Goal: Find specific page/section: Find specific page/section

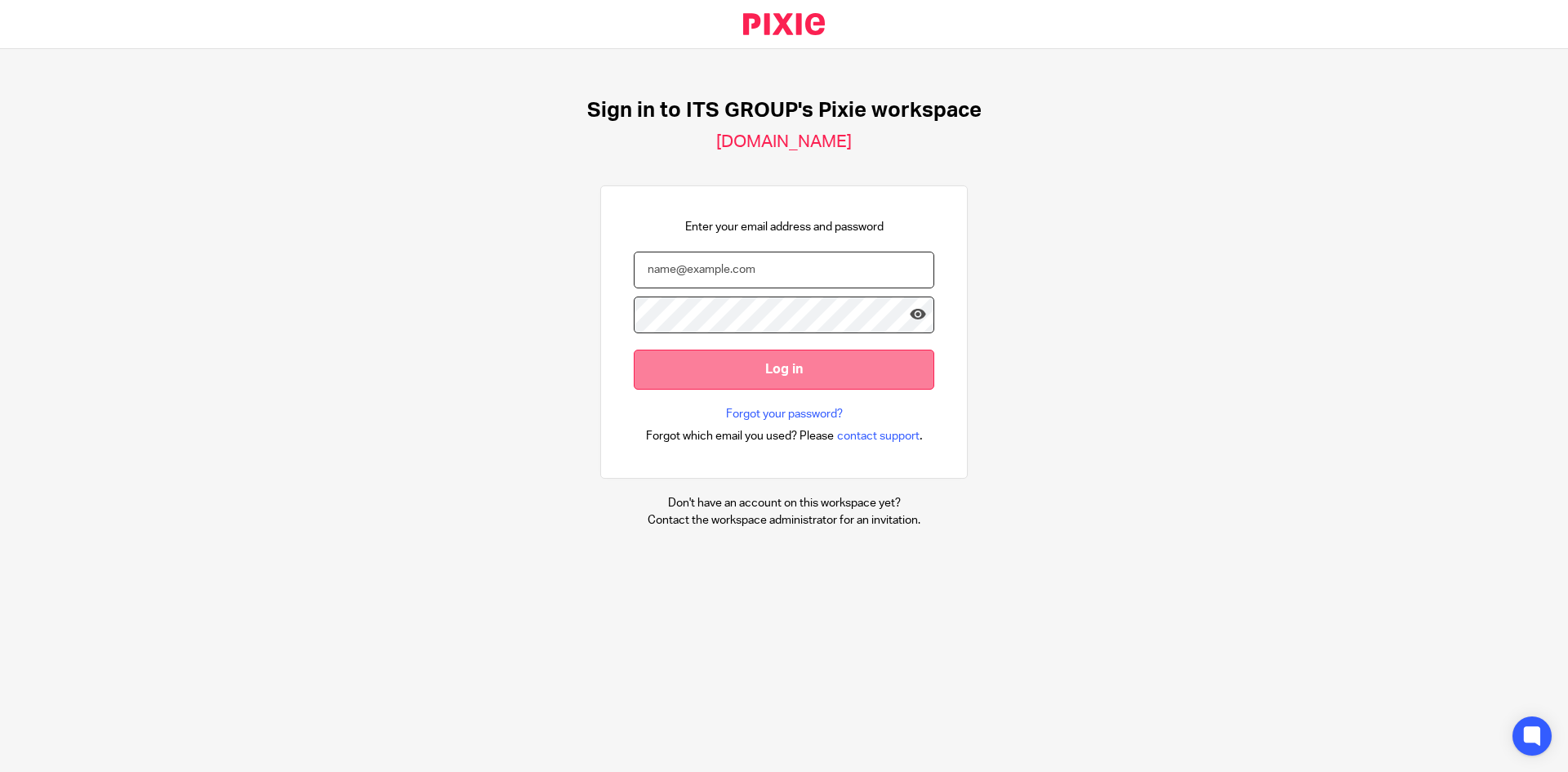
type input "[EMAIL_ADDRESS][DOMAIN_NAME]"
click at [840, 369] on input "Log in" at bounding box center [784, 370] width 301 height 40
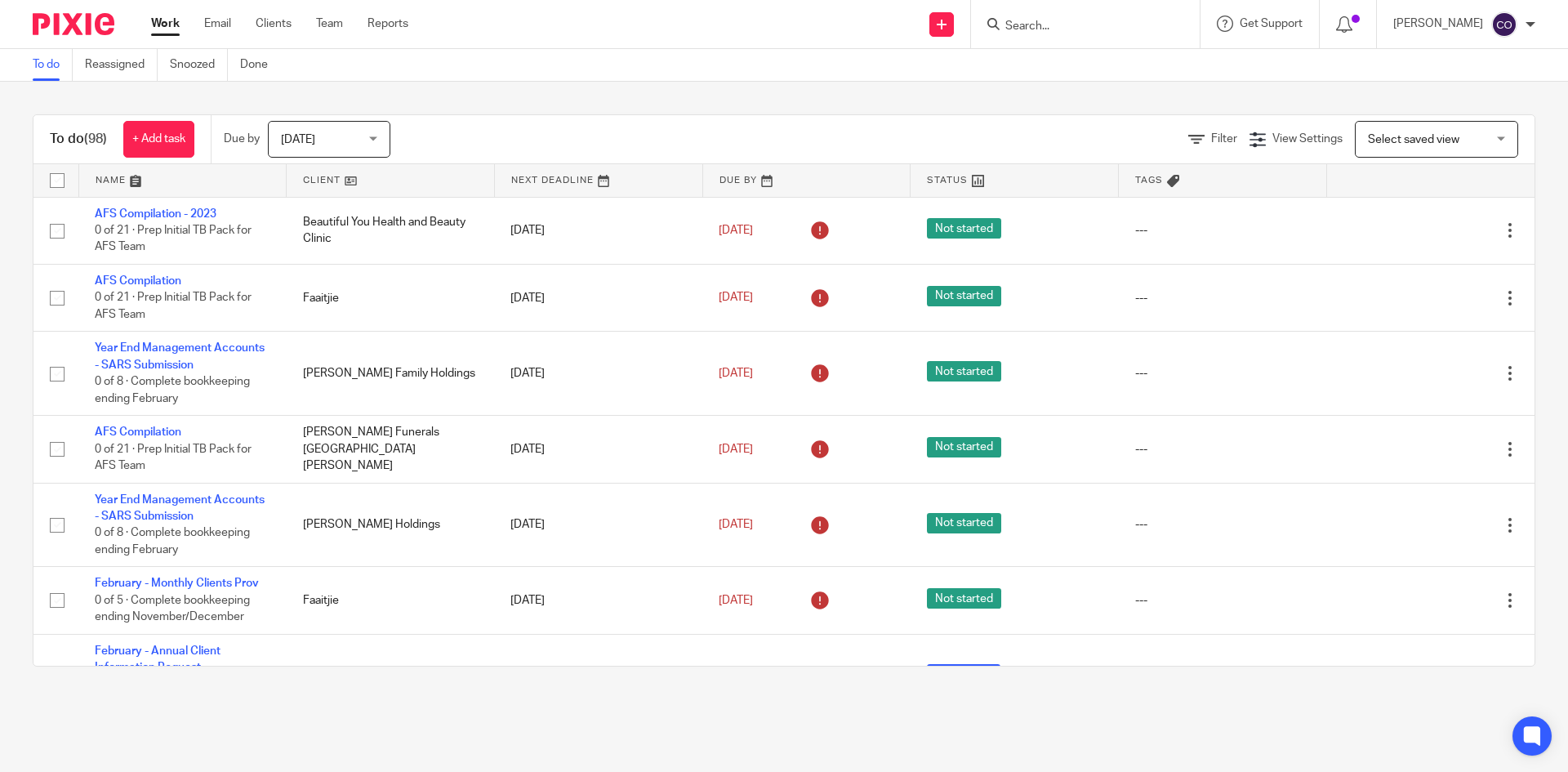
click at [1057, 28] on input "Search" at bounding box center [1077, 26] width 147 height 15
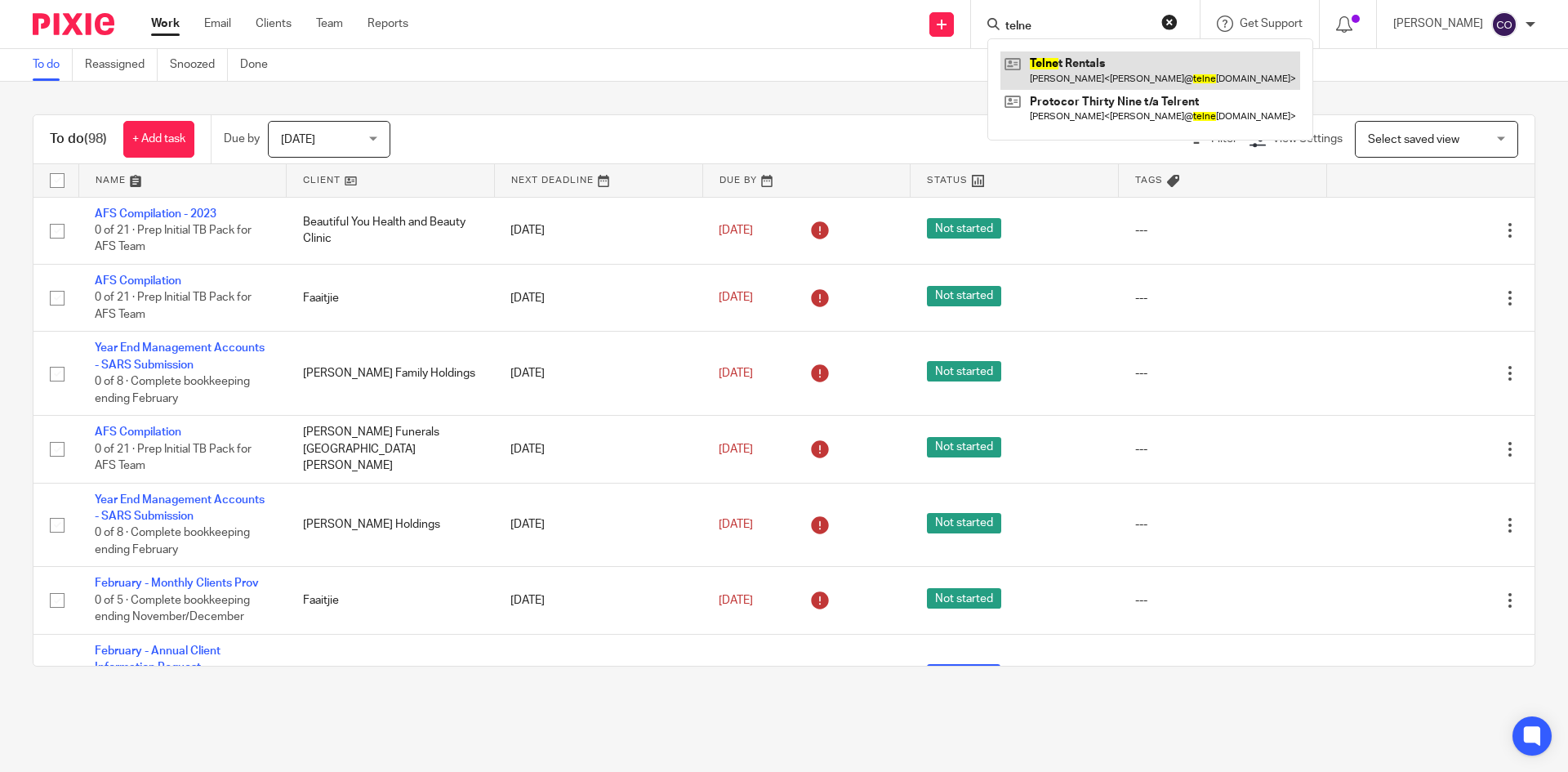
type input "telne"
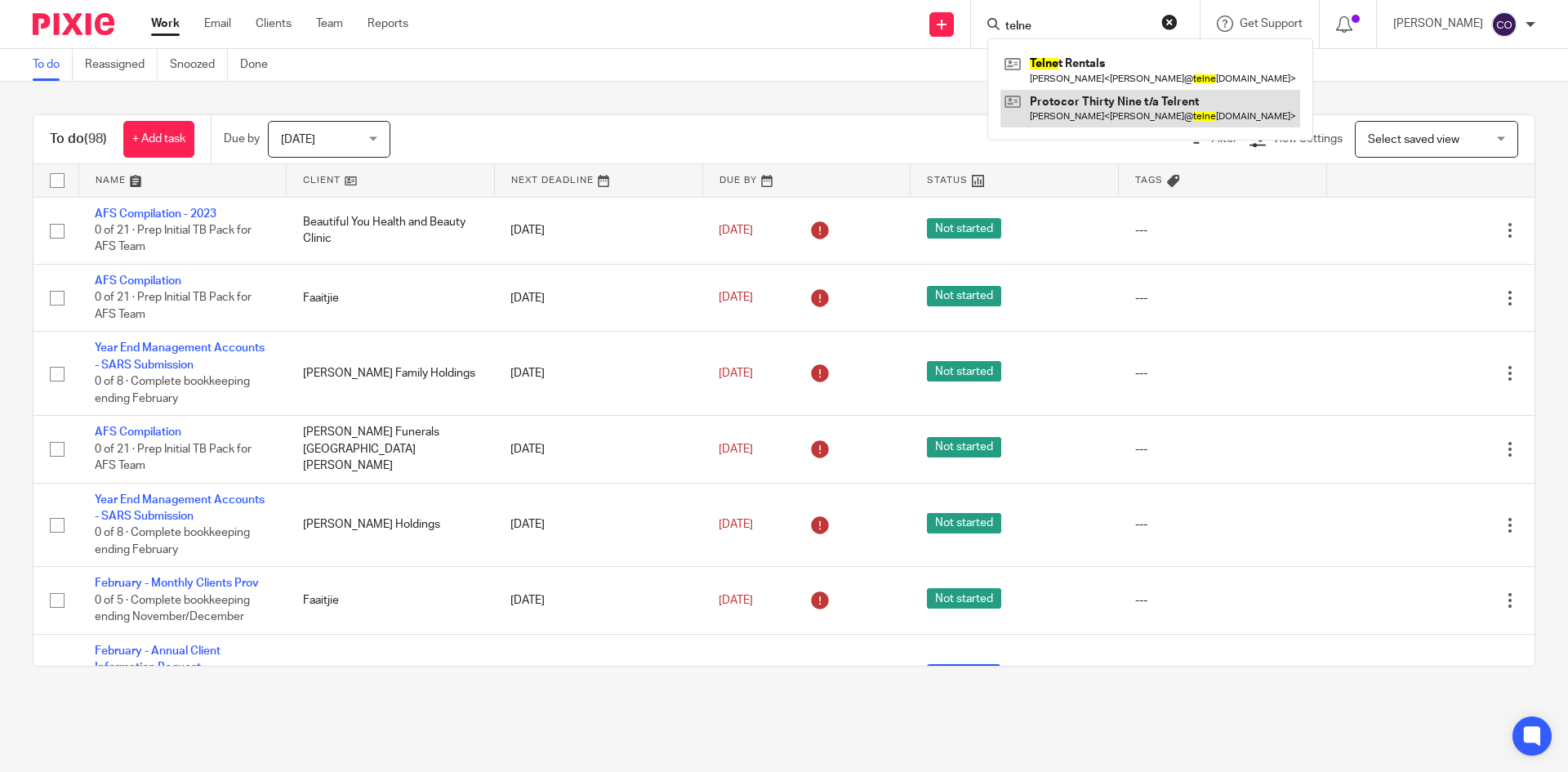
drag, startPoint x: 1094, startPoint y: 66, endPoint x: 1093, endPoint y: 103, distance: 37.0
click at [1095, 66] on link at bounding box center [1150, 70] width 300 height 38
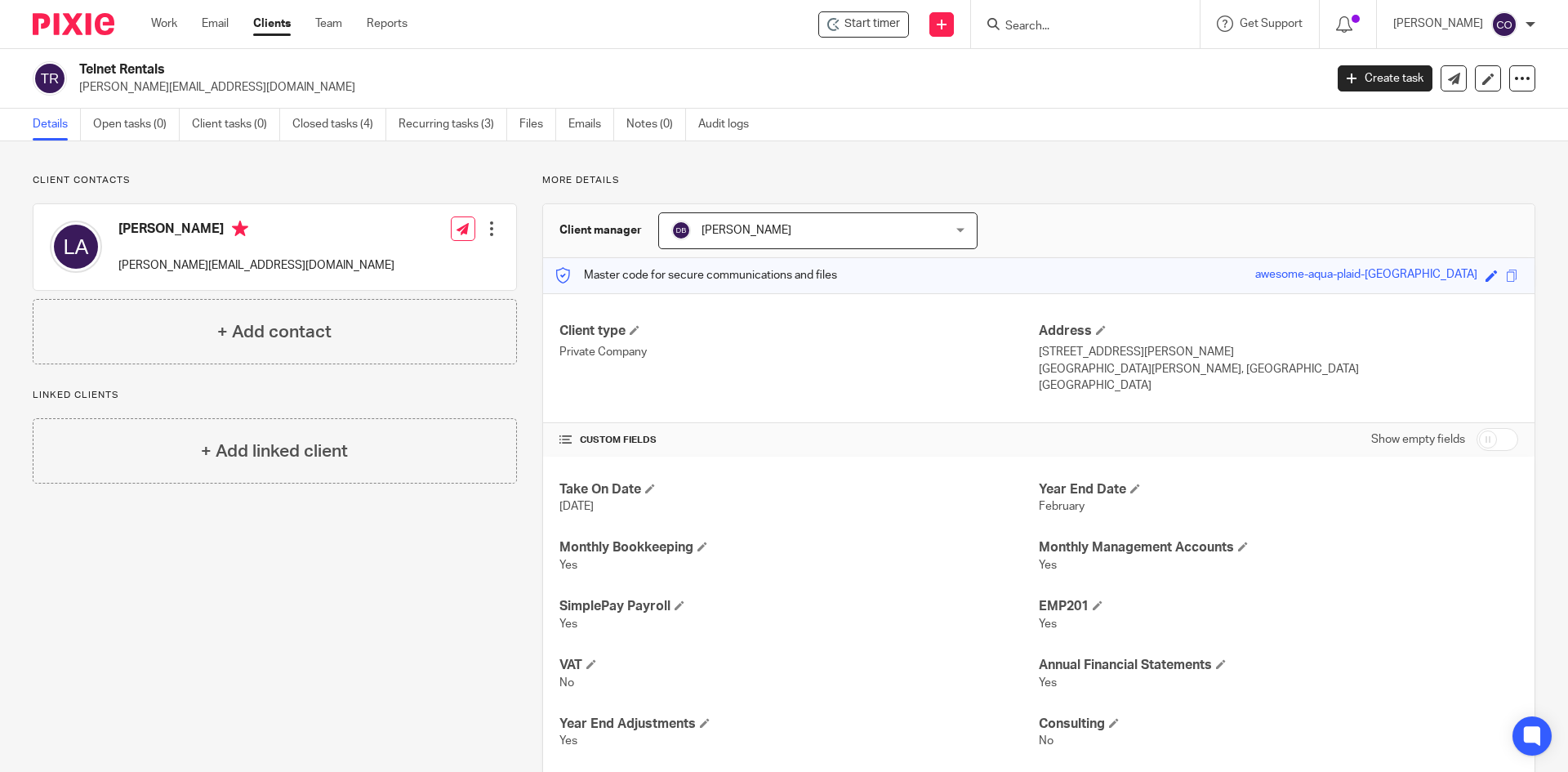
click at [1060, 19] on input "Search" at bounding box center [1077, 26] width 147 height 15
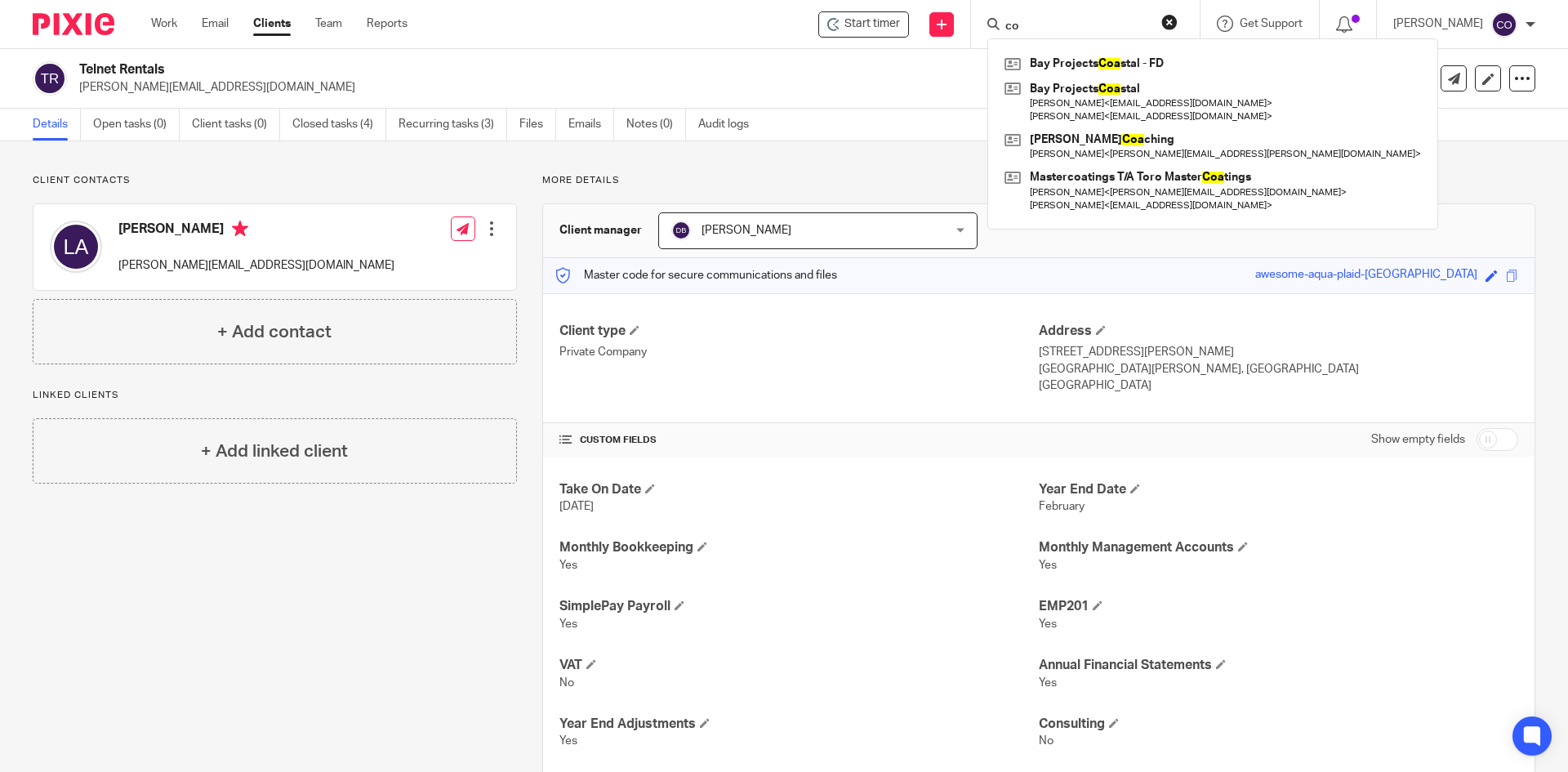
type input "c"
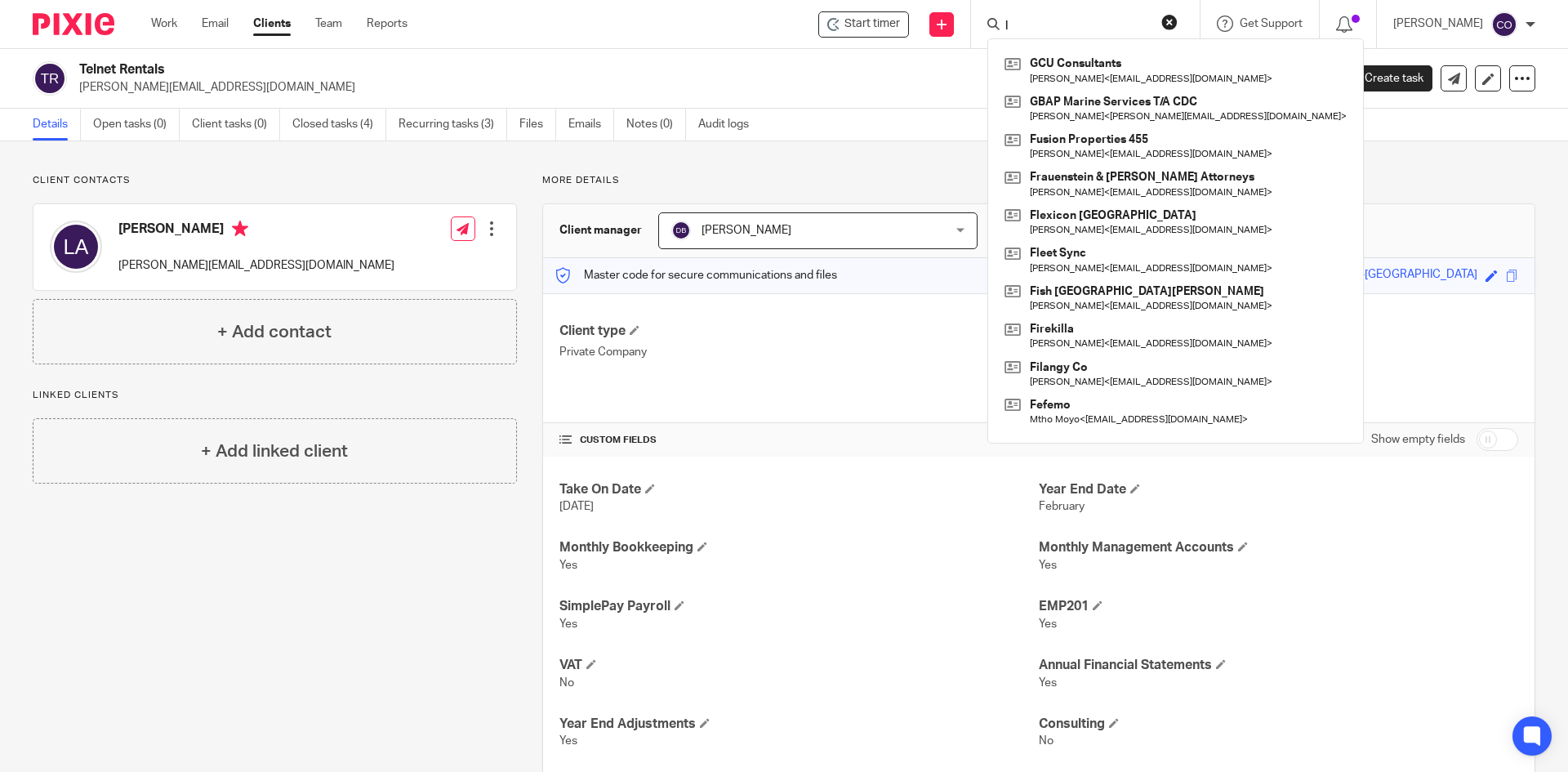
type input "l"
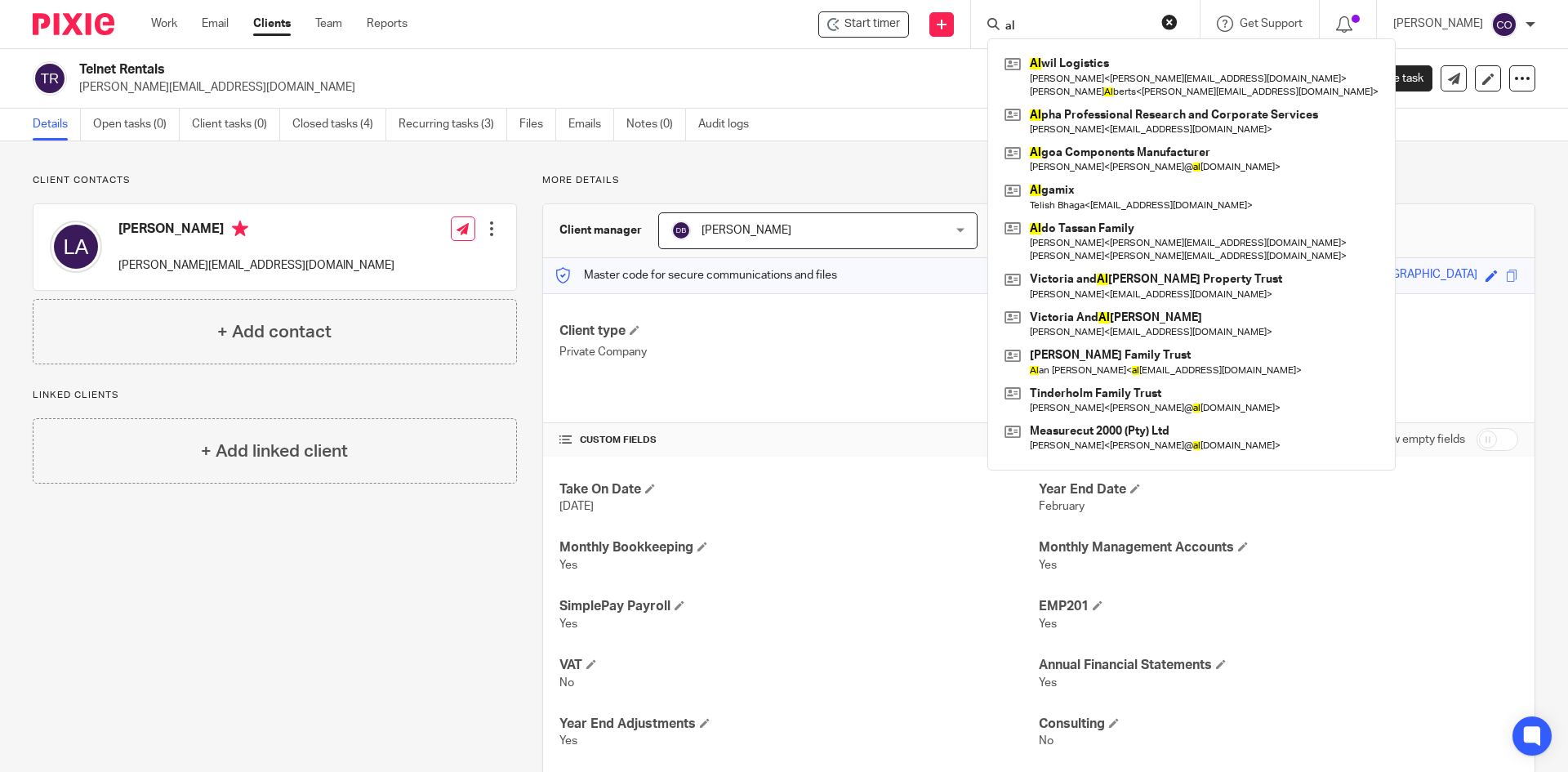
type input "a"
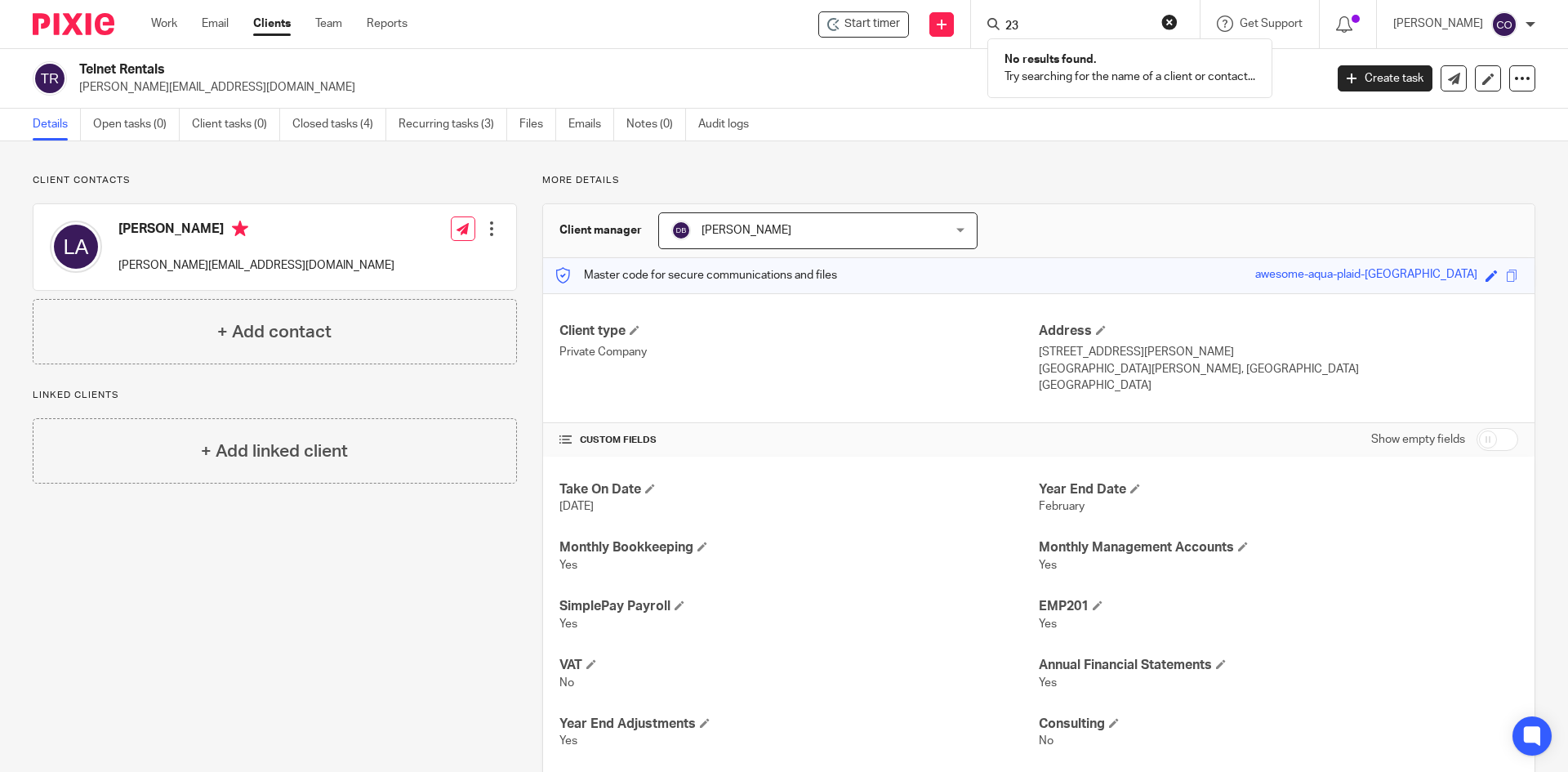
type input "2"
